Goal: Task Accomplishment & Management: Use online tool/utility

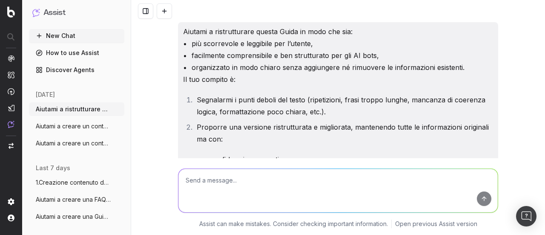
scroll to position [8571, 0]
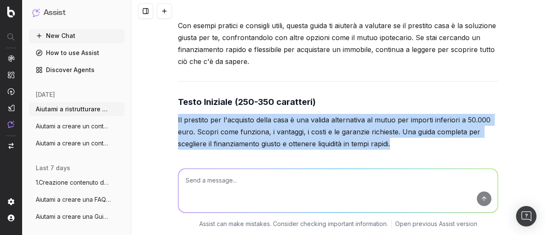
click at [67, 38] on button "New Chat" at bounding box center [76, 36] width 95 height 14
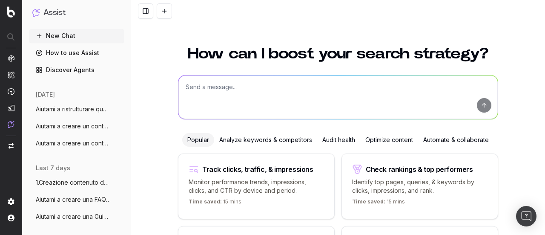
scroll to position [88, 0]
